Goal: Task Accomplishment & Management: Complete application form

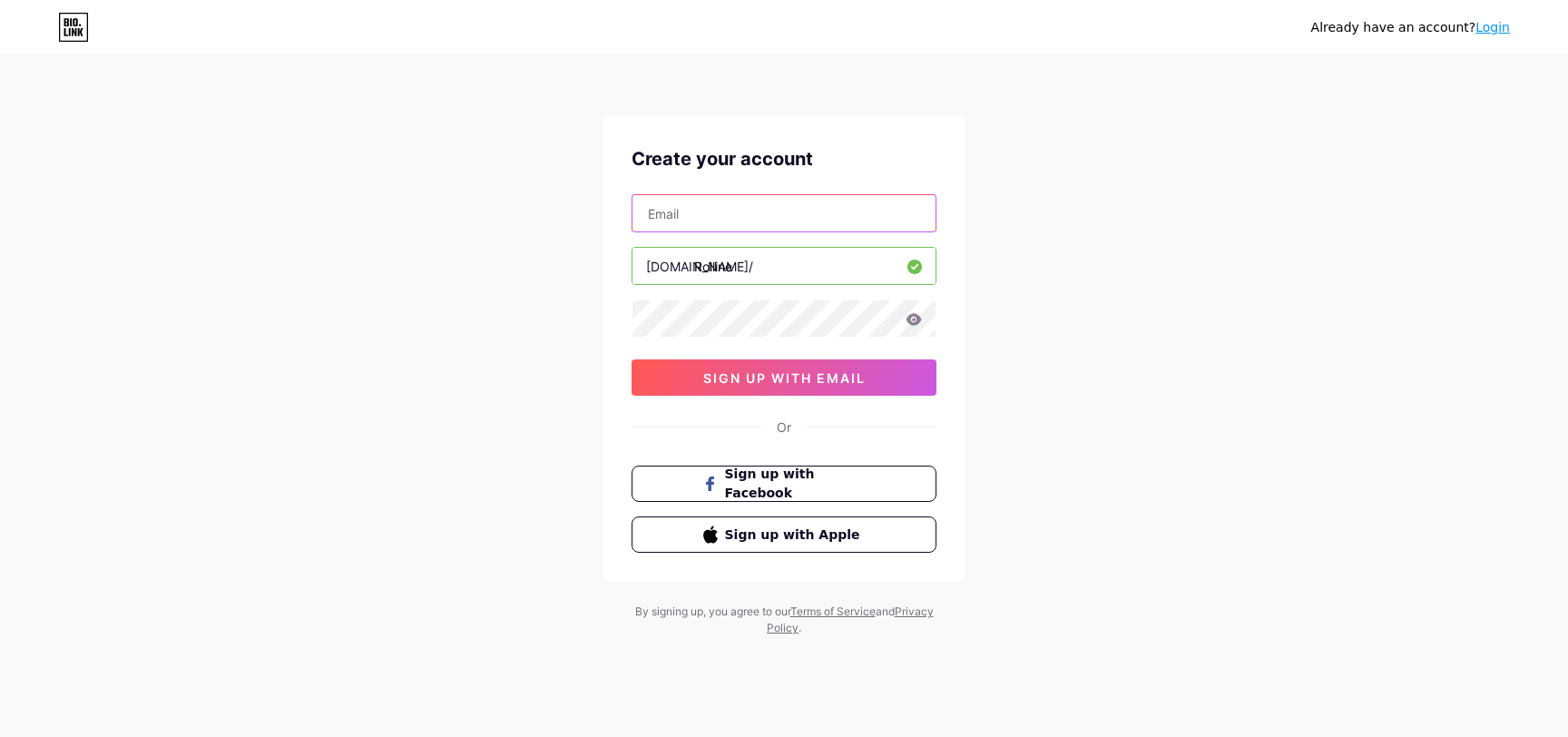
click at [696, 206] on input "text" at bounding box center [784, 213] width 303 height 37
paste input "[EMAIL_ADDRESS][DOMAIN_NAME]"
type input "[EMAIL_ADDRESS][DOMAIN_NAME]"
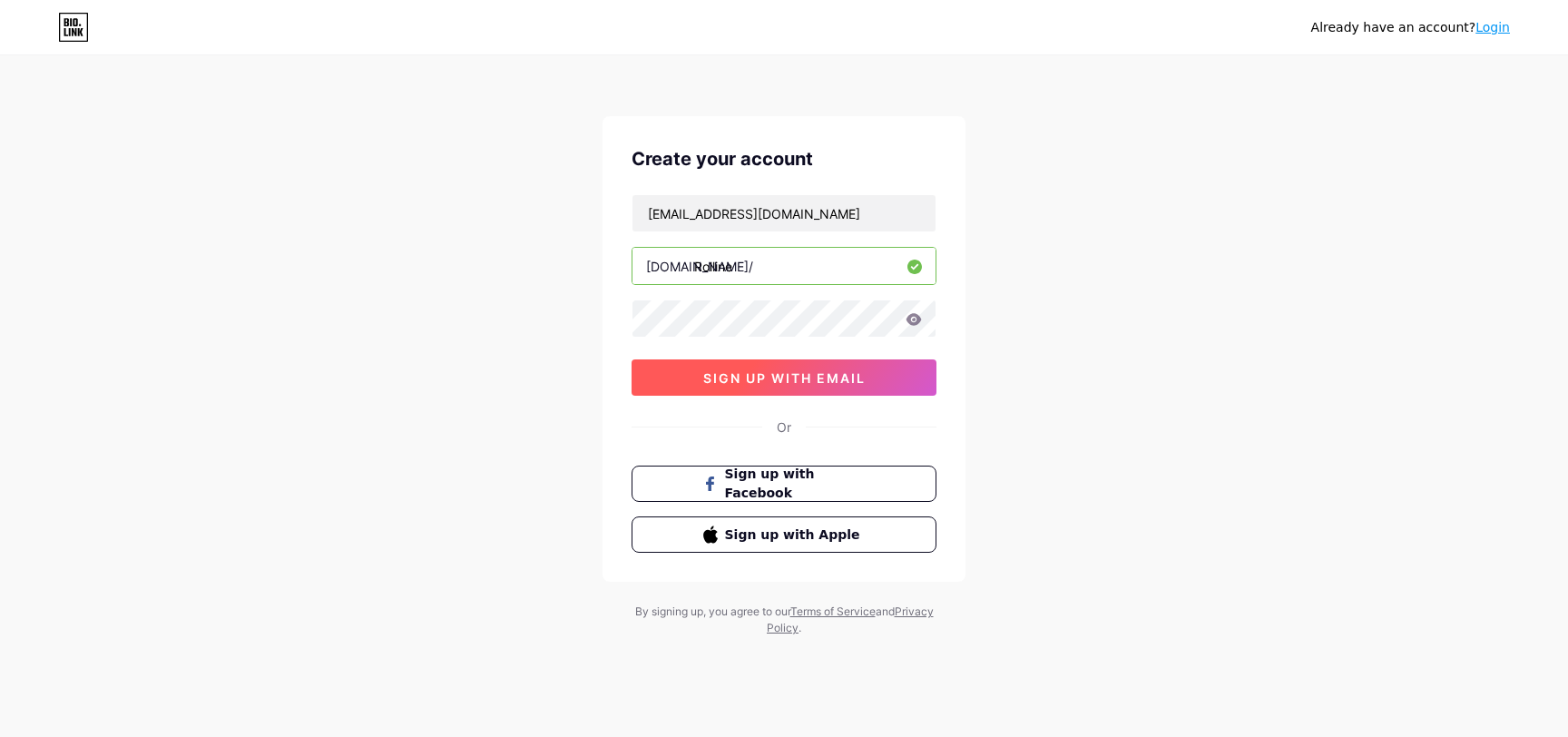
click at [813, 388] on button "sign up with email" at bounding box center [784, 377] width 305 height 37
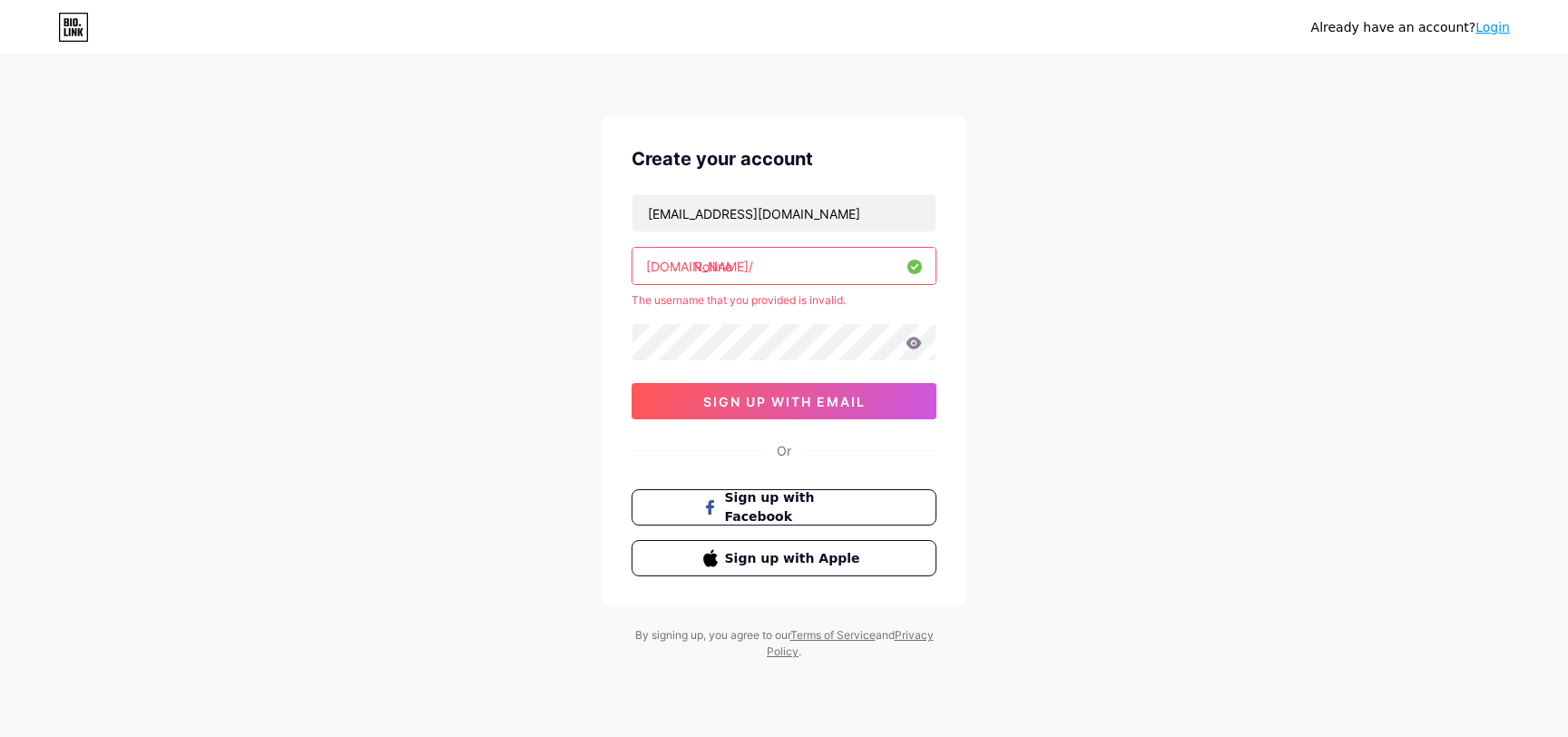
click at [850, 269] on input "Rolline" at bounding box center [784, 266] width 303 height 37
click at [1021, 324] on div "Already have an account? Login Create your account [EMAIL_ADDRESS][DOMAIN_NAME]…" at bounding box center [784, 359] width 1568 height 718
click at [875, 398] on button "sign up with email" at bounding box center [784, 400] width 305 height 37
click at [886, 272] on input "rolline.home" at bounding box center [784, 266] width 303 height 37
click at [1162, 274] on div "Already have an account? Login Create your account [EMAIL_ADDRESS][DOMAIN_NAME]…" at bounding box center [784, 359] width 1568 height 718
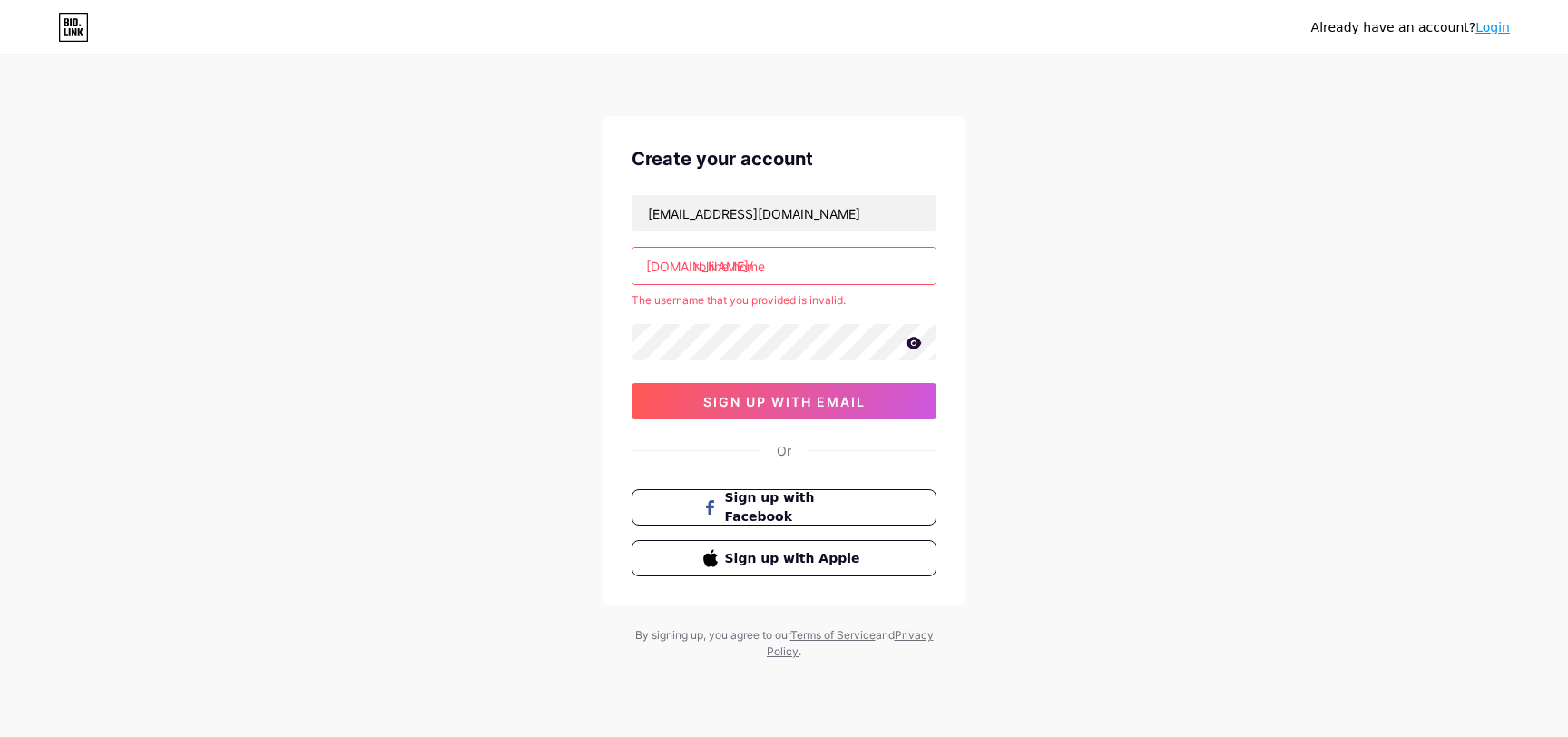
click at [889, 259] on input "rolline.home" at bounding box center [784, 266] width 303 height 37
type input "rollinehome"
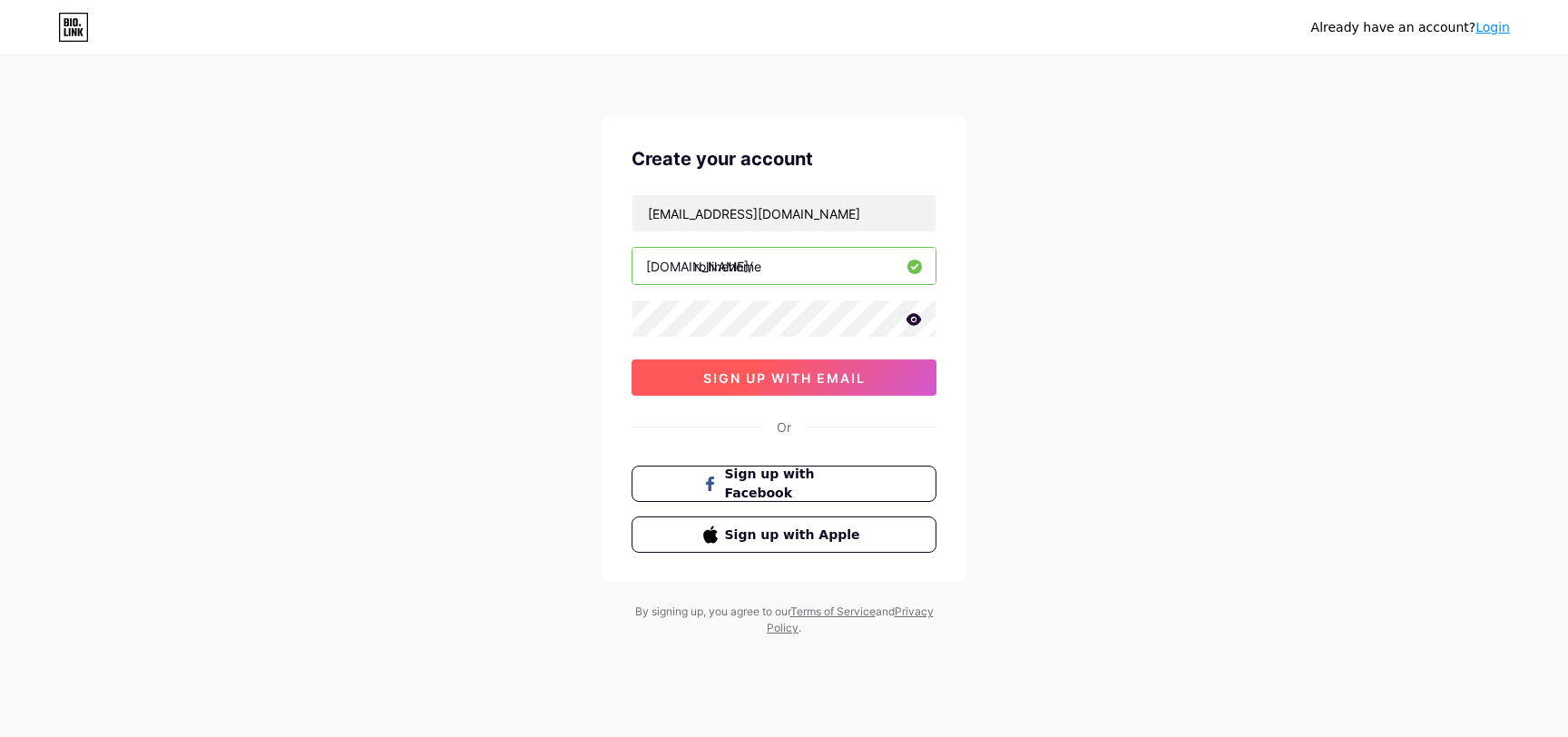
click at [841, 386] on button "sign up with email" at bounding box center [784, 377] width 305 height 37
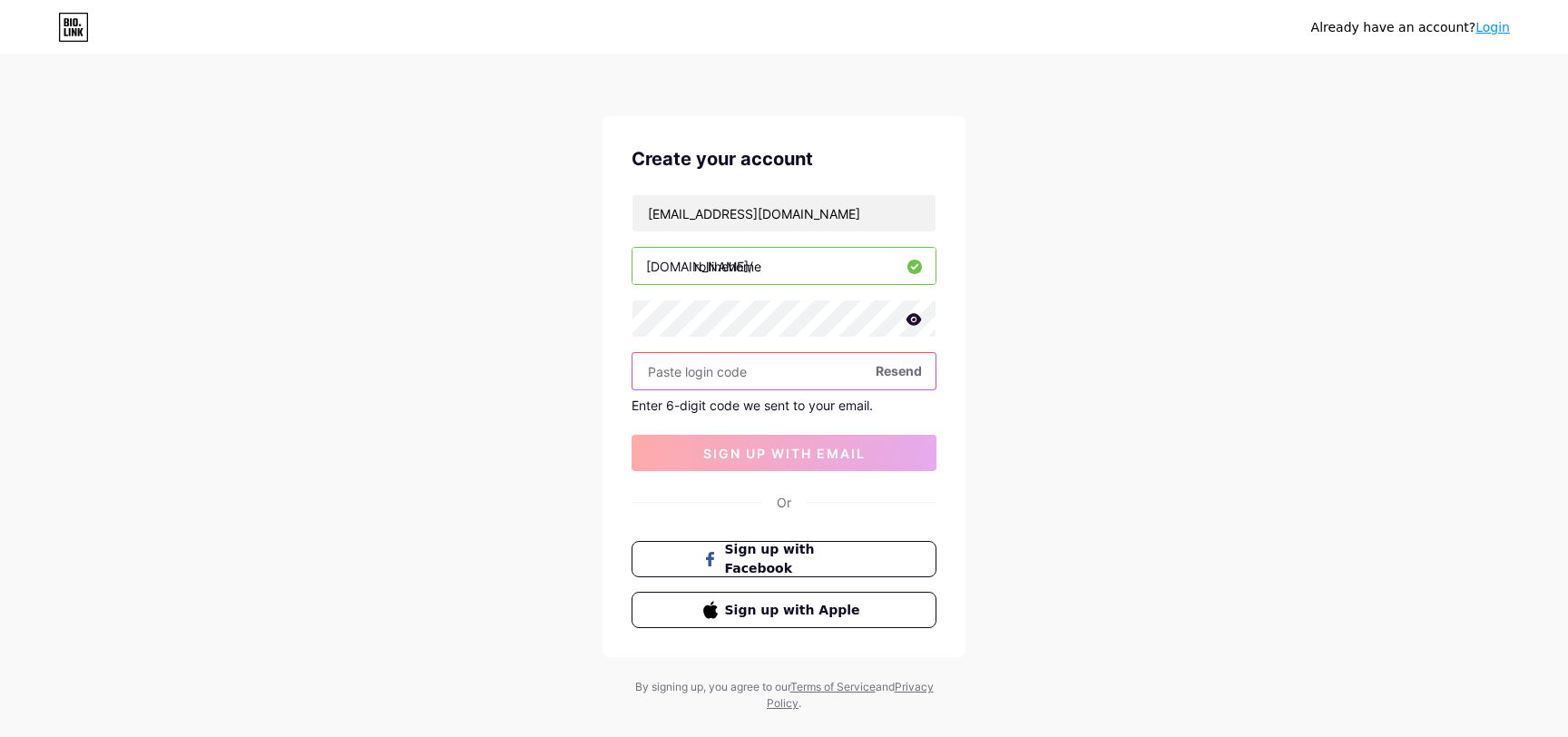
click at [772, 382] on input "text" at bounding box center [784, 370] width 303 height 37
paste input "505351"
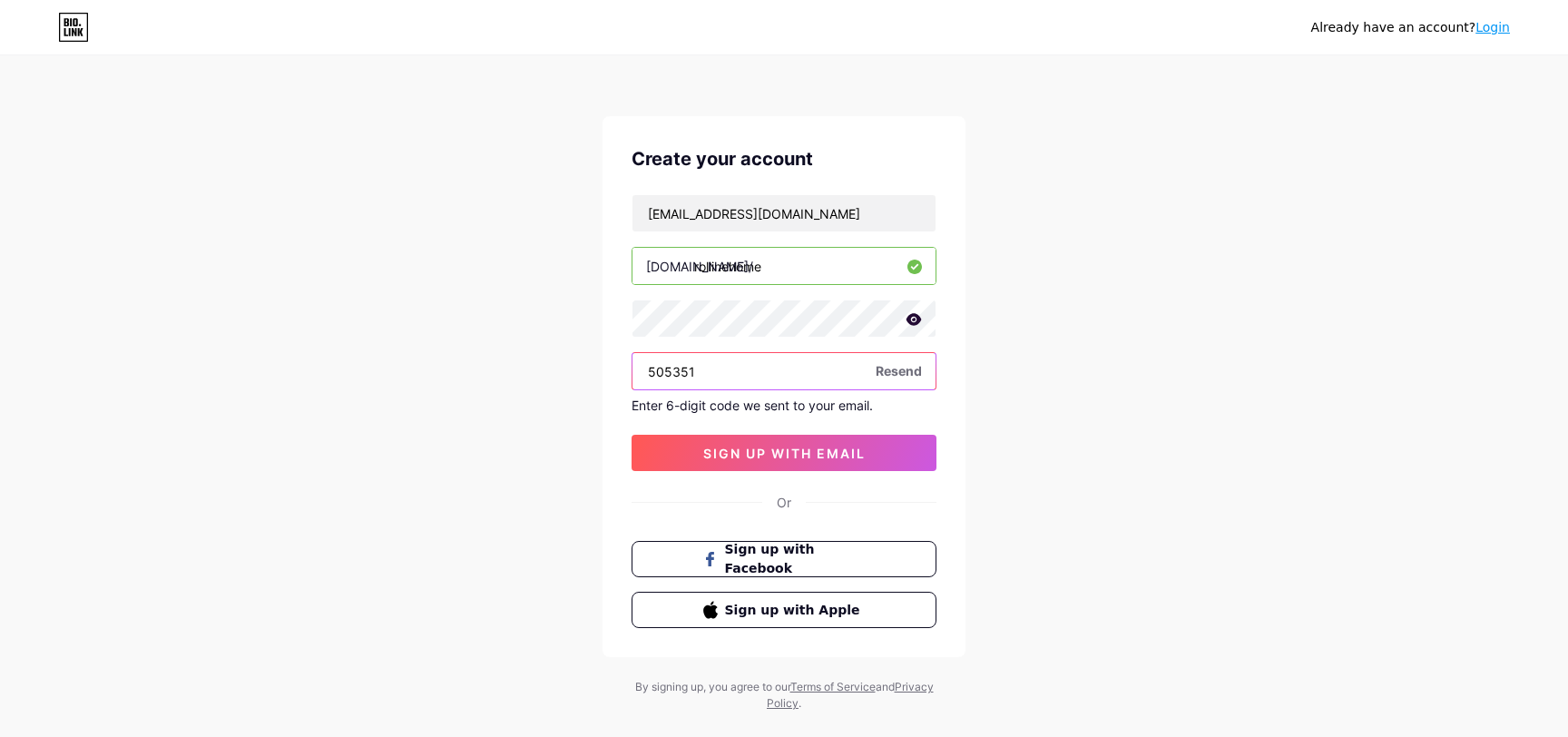
type input "505351"
click at [822, 477] on div "Create your account [EMAIL_ADDRESS][DOMAIN_NAME] [DOMAIN_NAME]/ rollinehome 505…" at bounding box center [784, 386] width 363 height 541
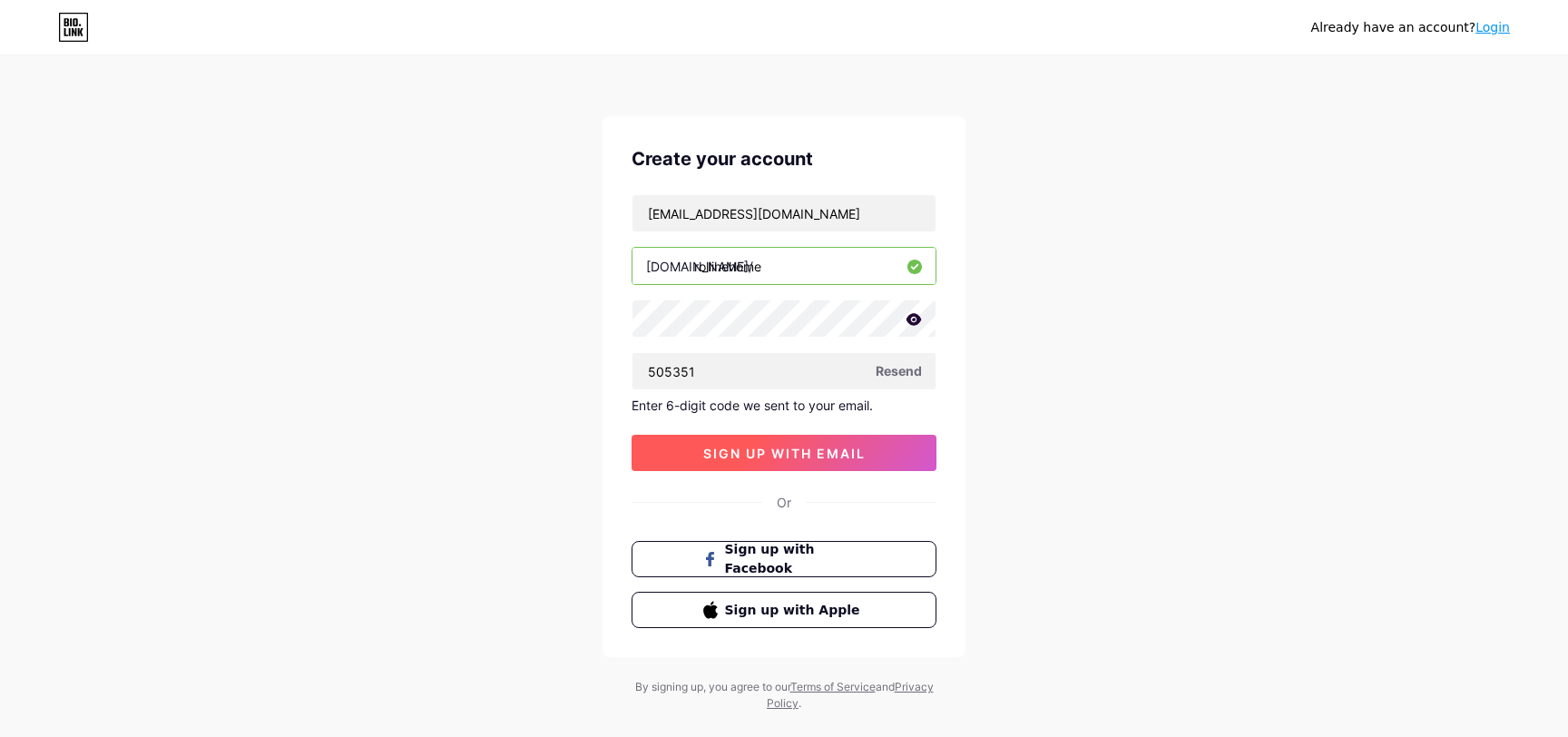
click at [760, 452] on span "sign up with email" at bounding box center [784, 453] width 163 height 15
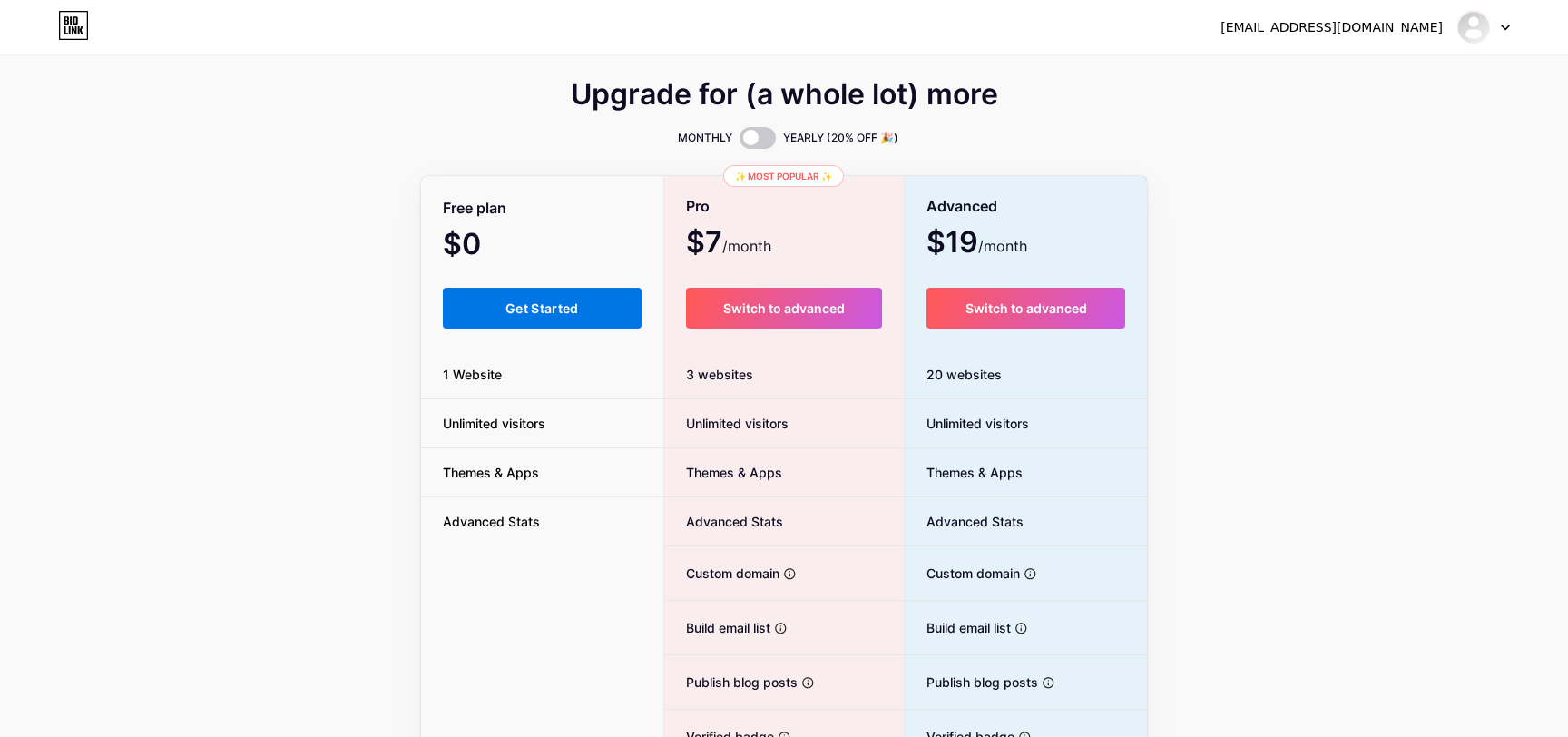
click at [584, 315] on button "Get Started" at bounding box center [541, 307] width 198 height 40
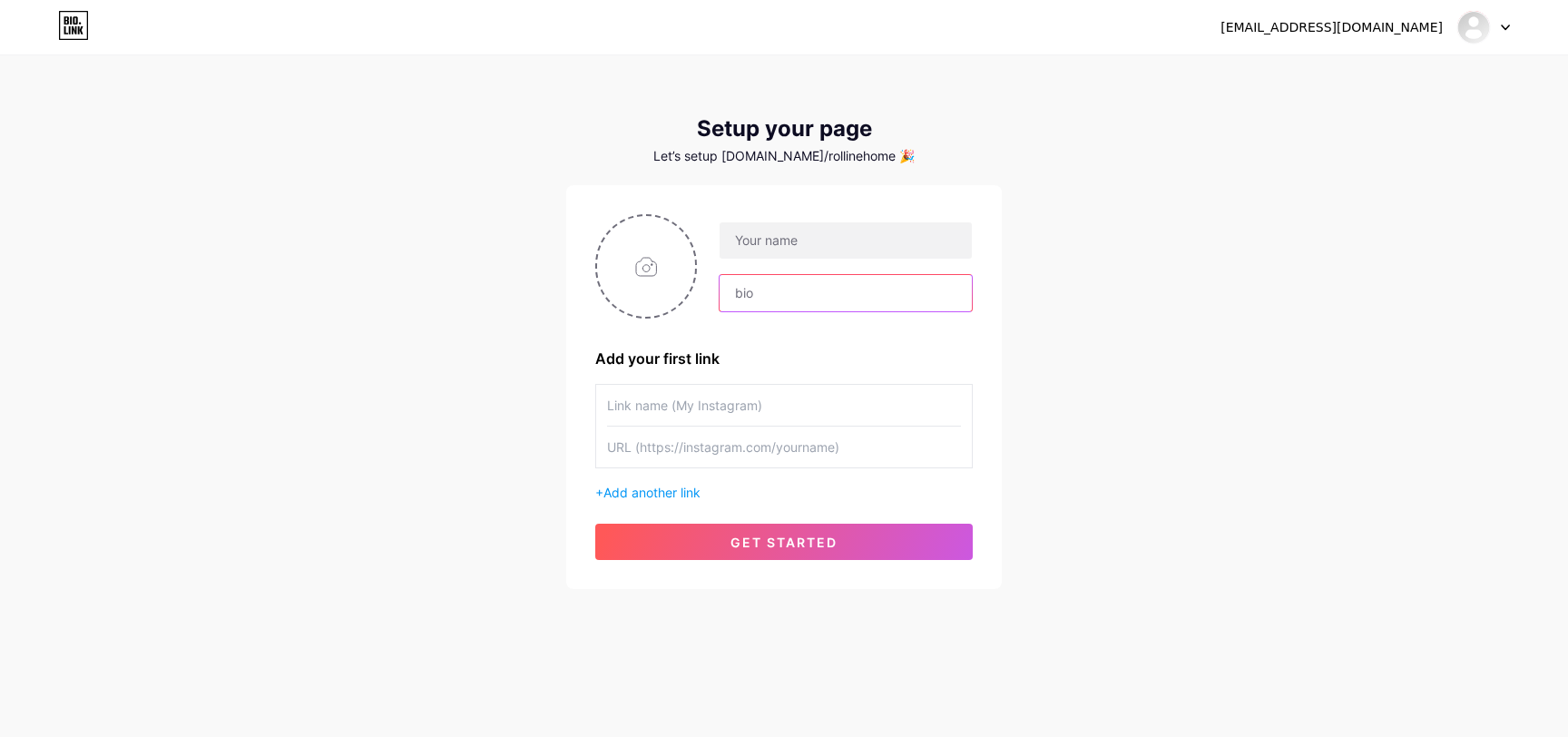
click at [781, 284] on input "text" at bounding box center [845, 292] width 252 height 37
paste input "[PERSON_NAME] لمسة ايمان في كل لفة"
paste input "🧁✨"
type input "[PERSON_NAME] لمسة ايمان في كل لفة 🧁✨"
click at [827, 248] on input "text" at bounding box center [845, 240] width 252 height 37
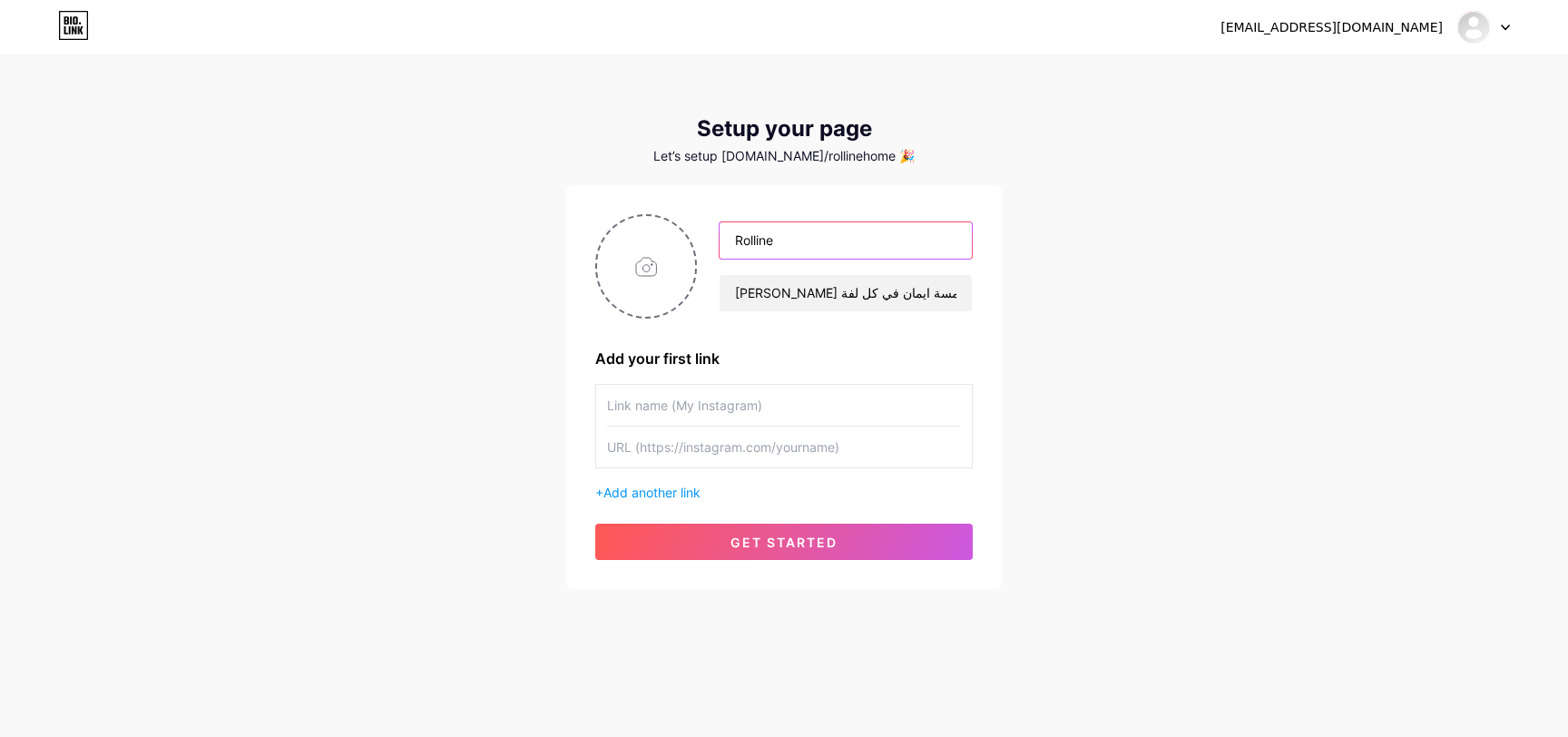
type input "Rolline"
click at [805, 413] on input "text" at bounding box center [784, 404] width 353 height 40
type input "My Instagram"
click at [748, 437] on input "text" at bounding box center [784, 447] width 353 height 40
paste input "[URL][DOMAIN_NAME][DOMAIN_NAME]"
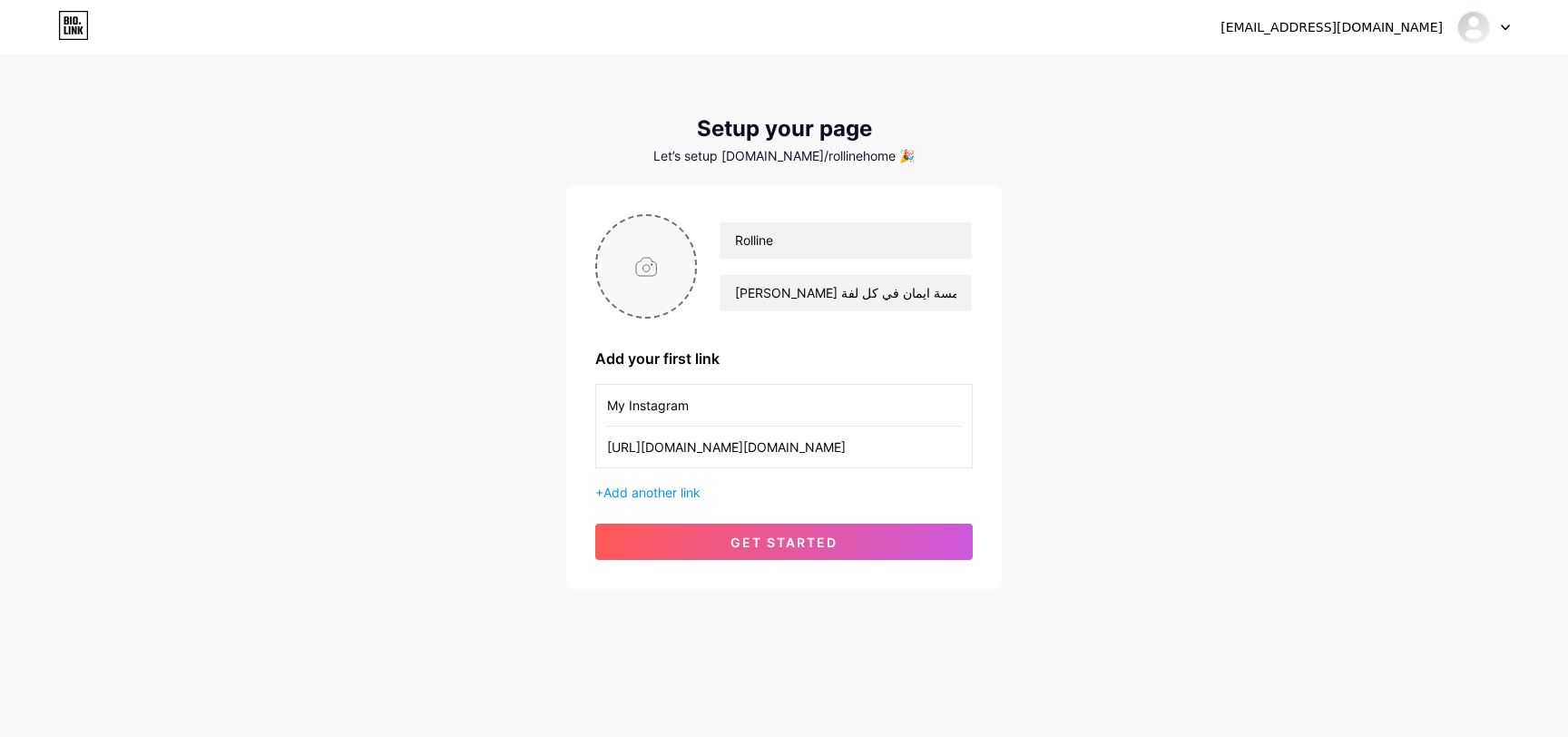
type input "[URL][DOMAIN_NAME][DOMAIN_NAME]"
click at [651, 266] on input "file" at bounding box center [646, 266] width 98 height 101
type input "C:\fakepath\Untitle222d-1.png"
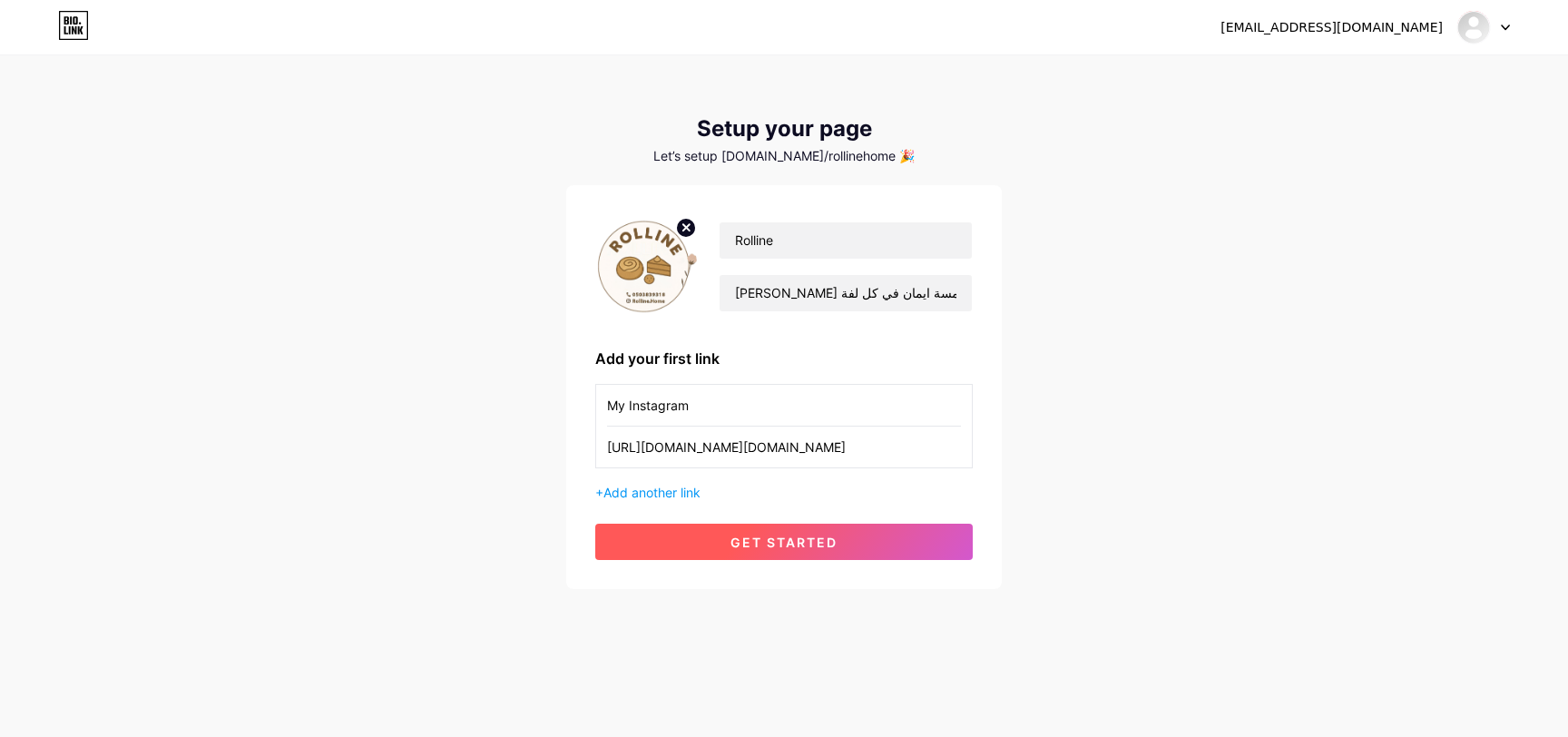
click at [752, 535] on span "get started" at bounding box center [784, 542] width 107 height 15
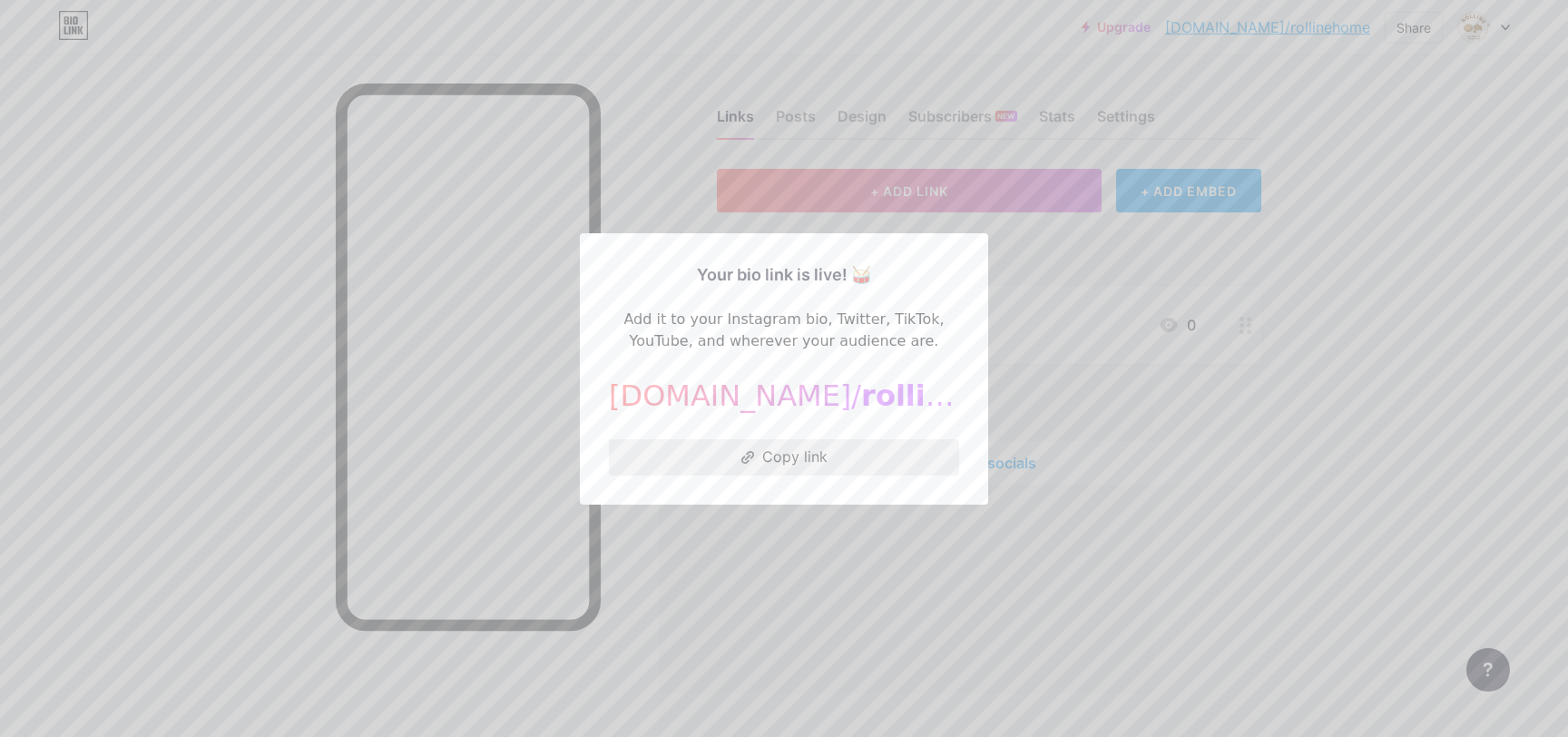
click at [809, 468] on button "Copy link" at bounding box center [784, 457] width 351 height 37
click at [927, 231] on div at bounding box center [784, 368] width 1568 height 737
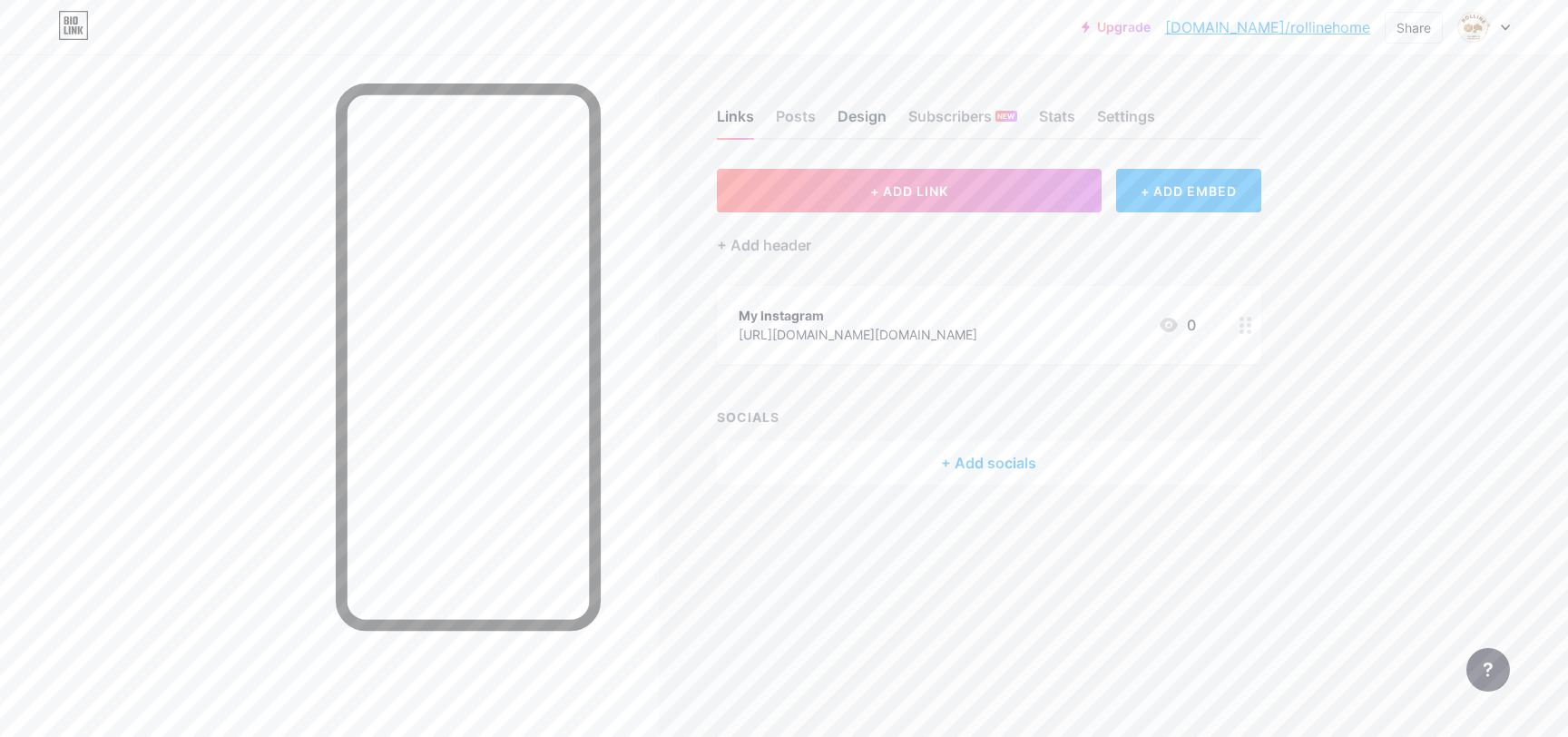
click at [851, 118] on div "Design" at bounding box center [862, 121] width 49 height 33
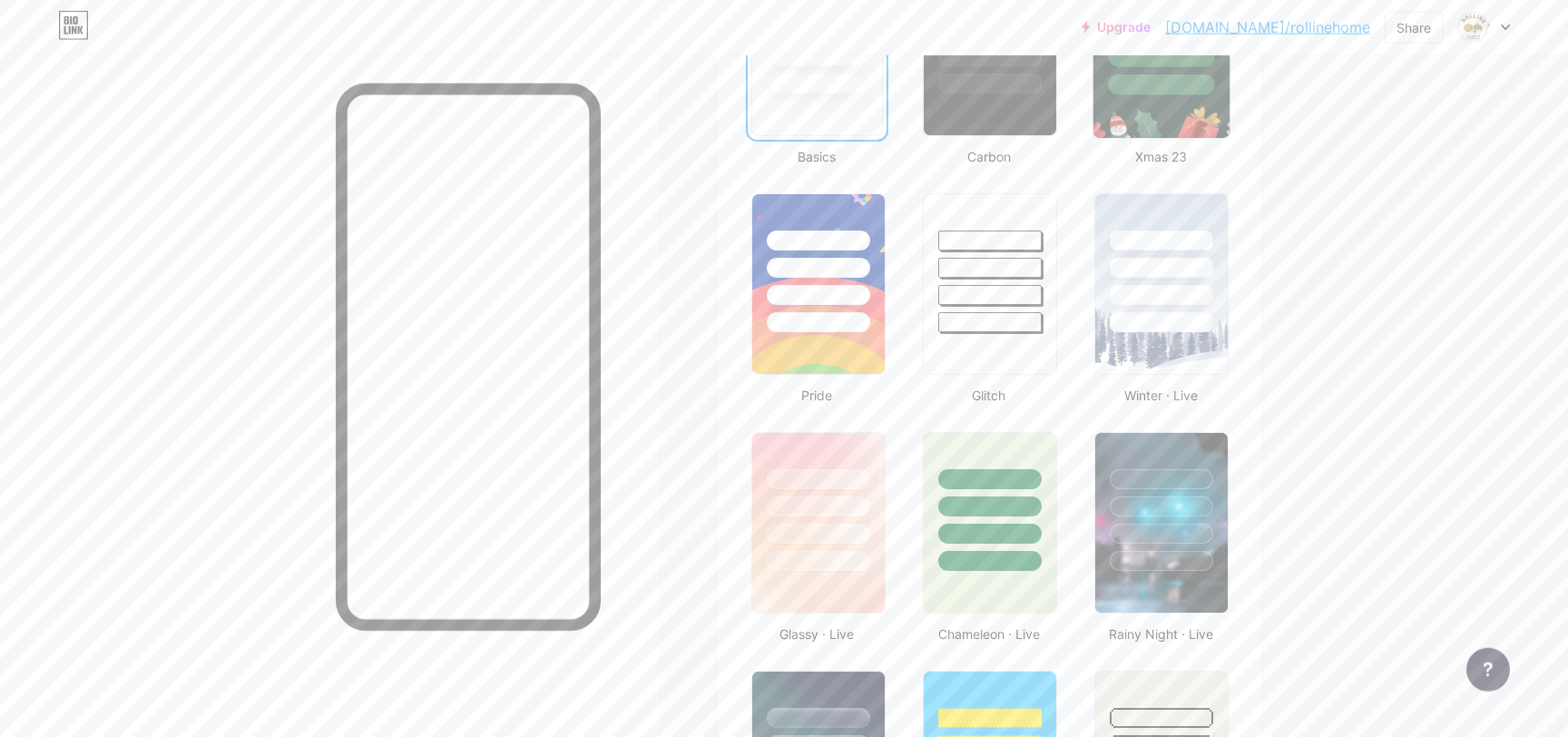
scroll to position [588, 0]
click at [843, 581] on img at bounding box center [818, 522] width 136 height 185
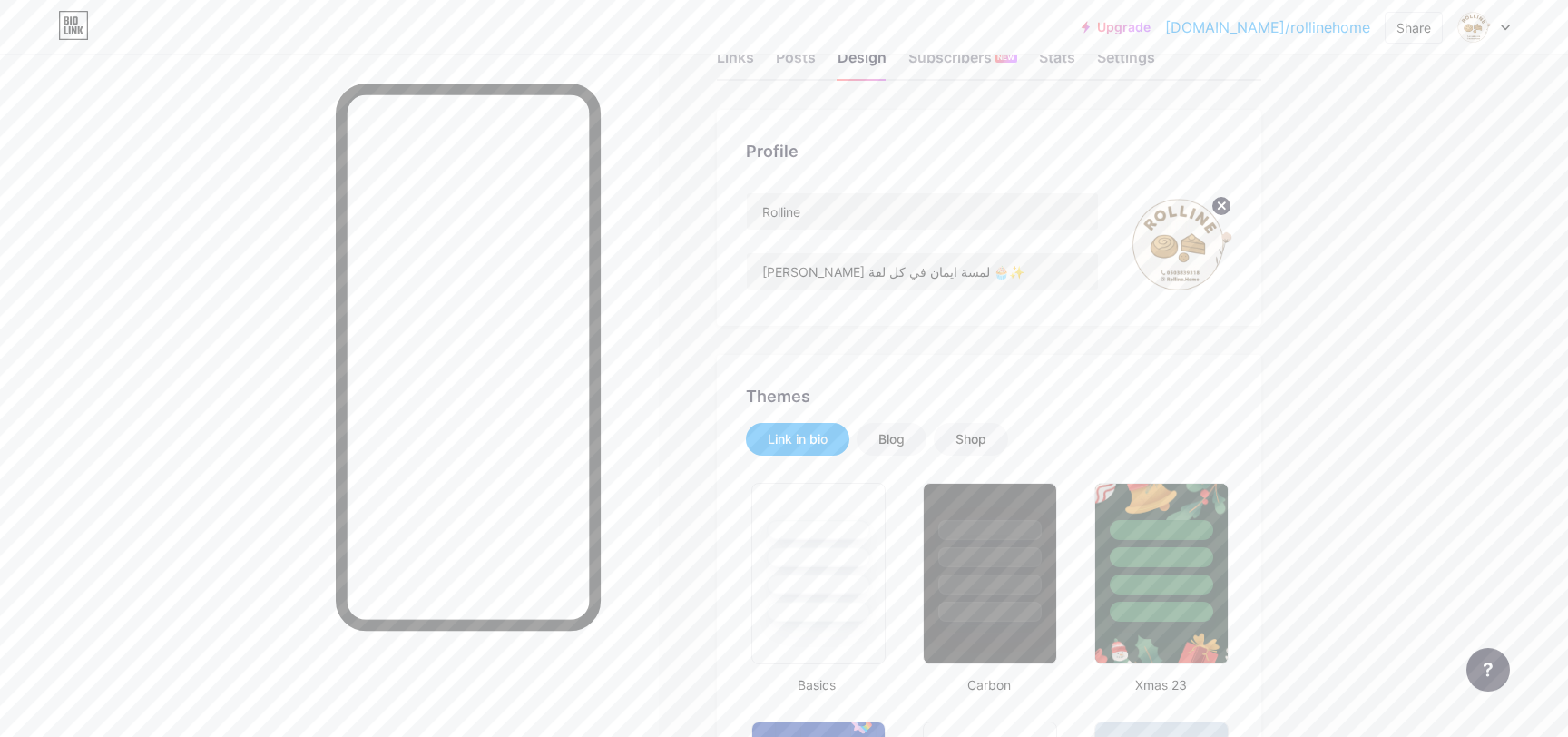
scroll to position [0, 0]
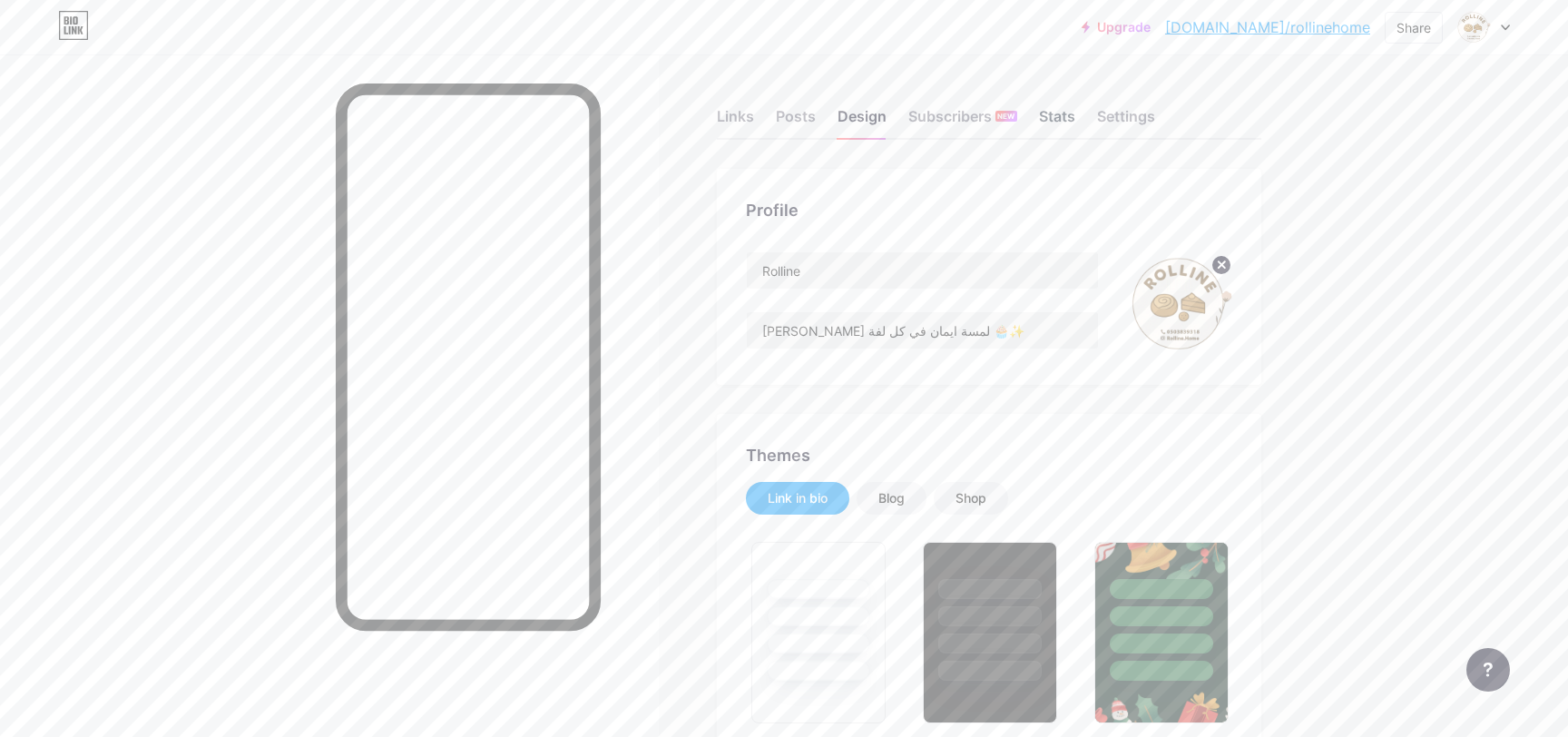
click at [1073, 127] on div "Stats" at bounding box center [1057, 121] width 37 height 33
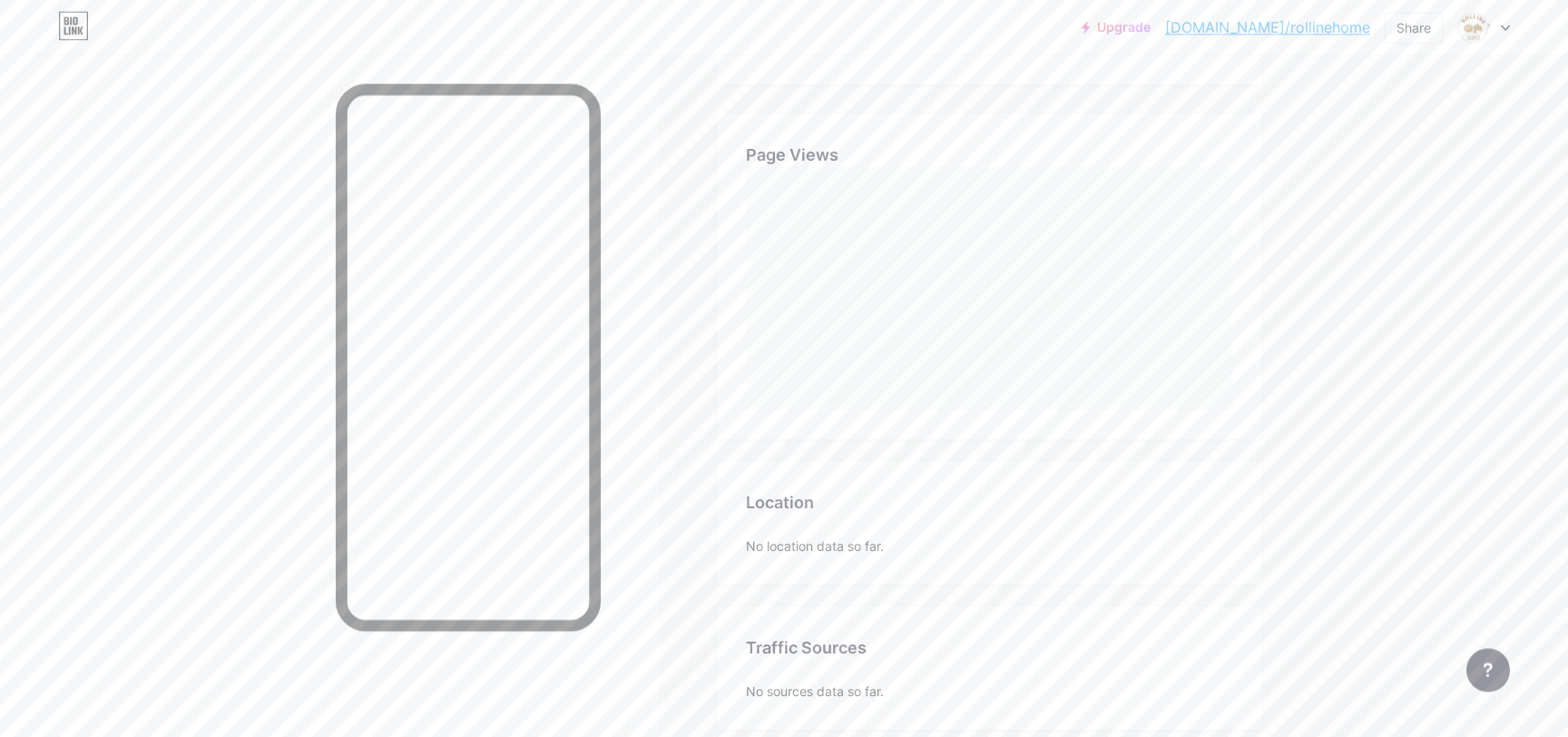
scroll to position [483, 0]
